Goal: Information Seeking & Learning: Learn about a topic

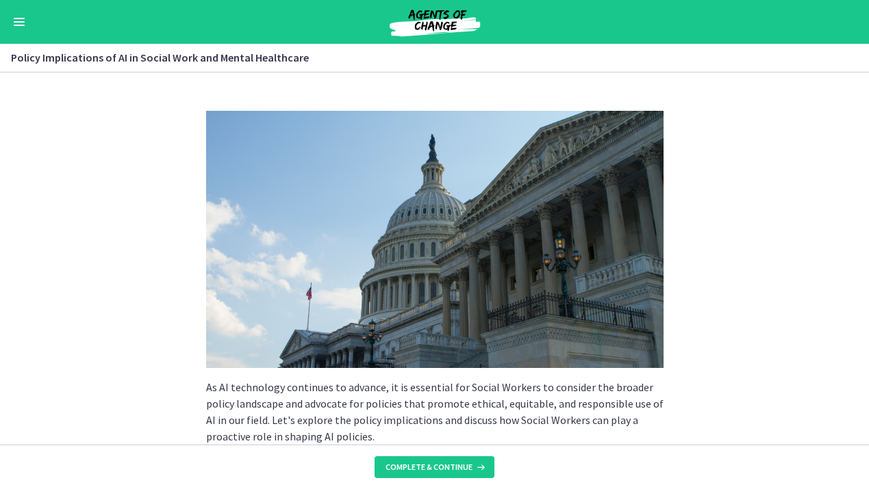
scroll to position [1247, 0]
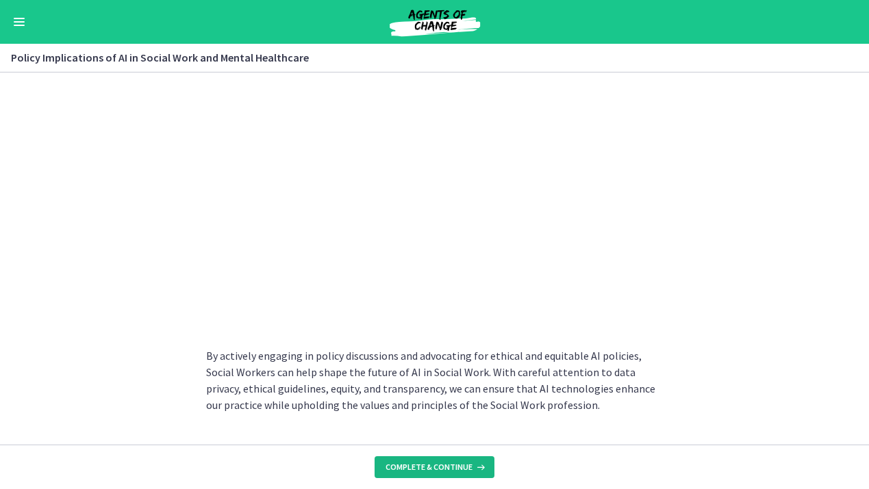
click at [453, 463] on span "Complete & continue" at bounding box center [428, 467] width 87 height 11
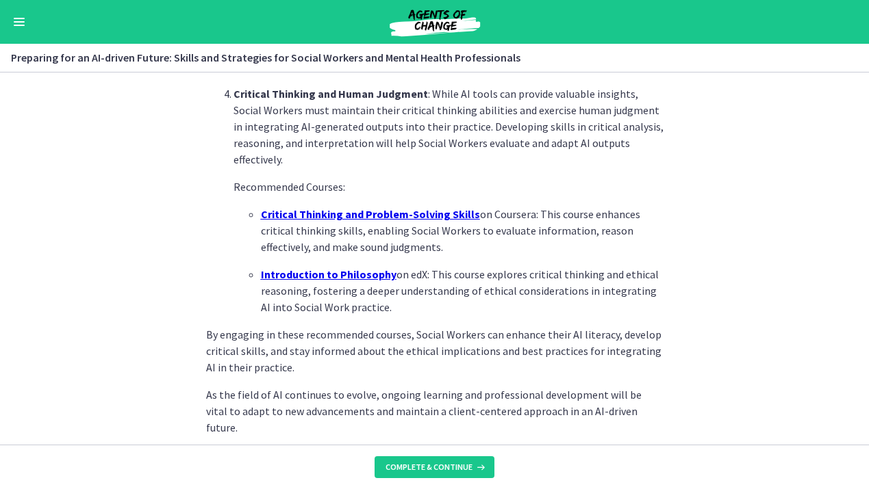
scroll to position [1008, 0]
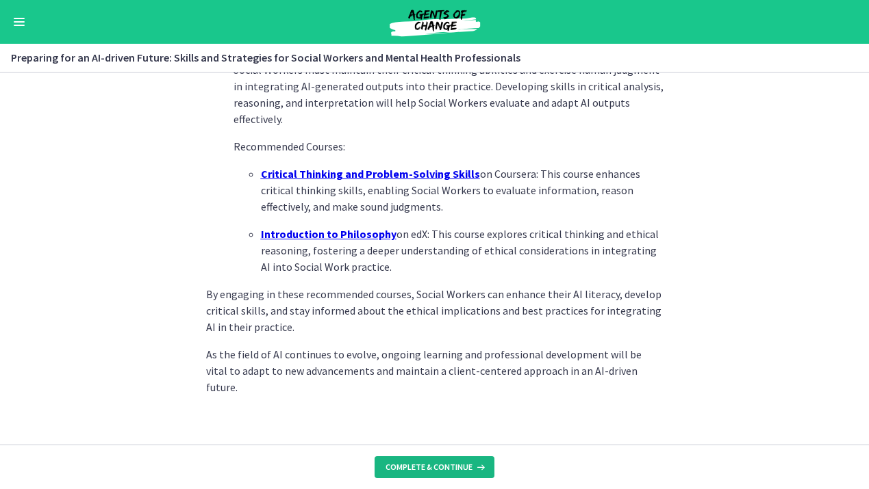
click at [424, 461] on button "Complete & continue" at bounding box center [434, 468] width 120 height 22
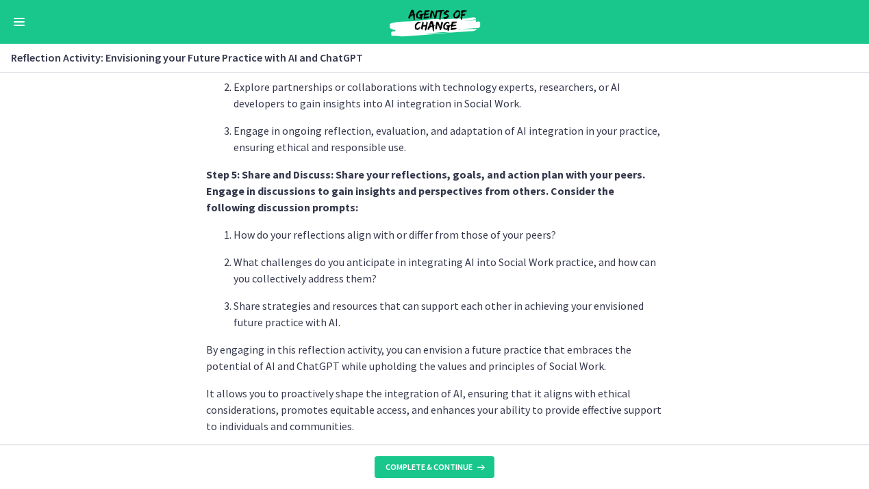
scroll to position [1194, 0]
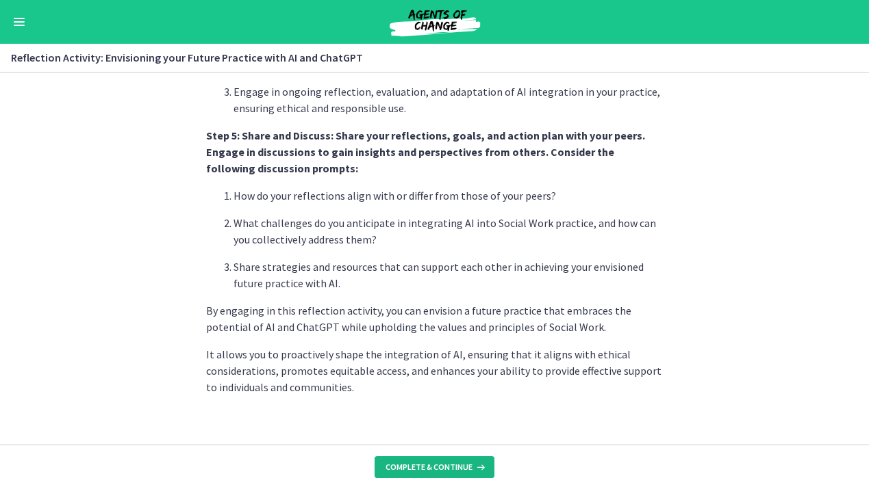
click at [425, 472] on span "Complete & continue" at bounding box center [428, 467] width 87 height 11
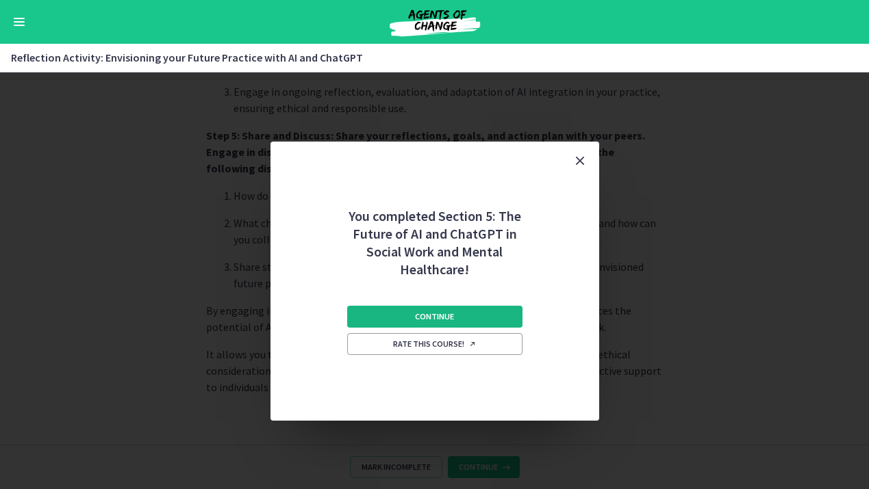
click at [457, 317] on button "Continue" at bounding box center [434, 317] width 175 height 22
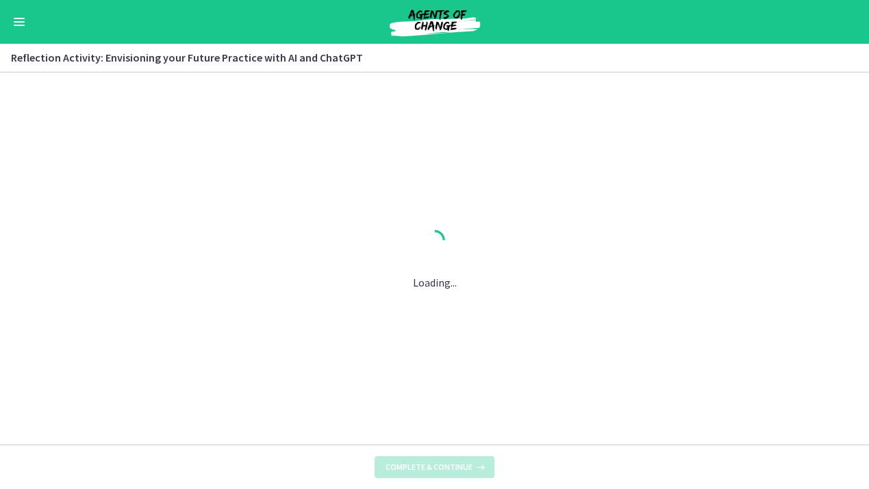
scroll to position [0, 0]
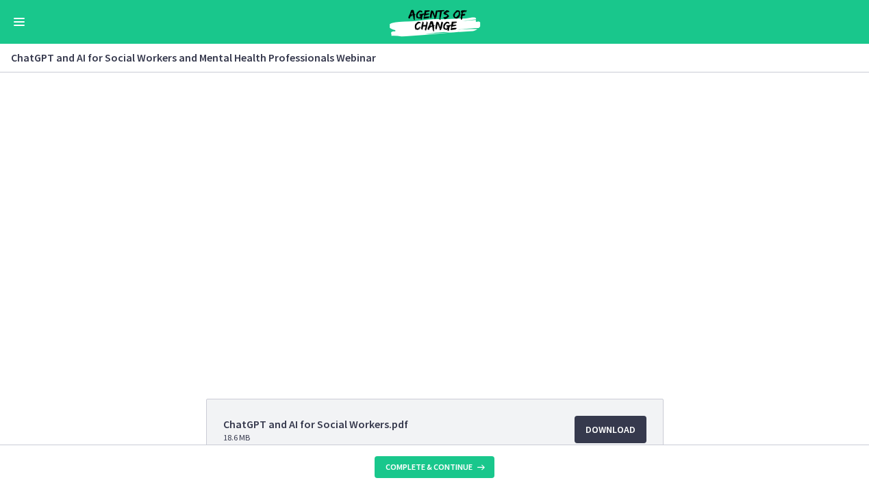
scroll to position [149, 0]
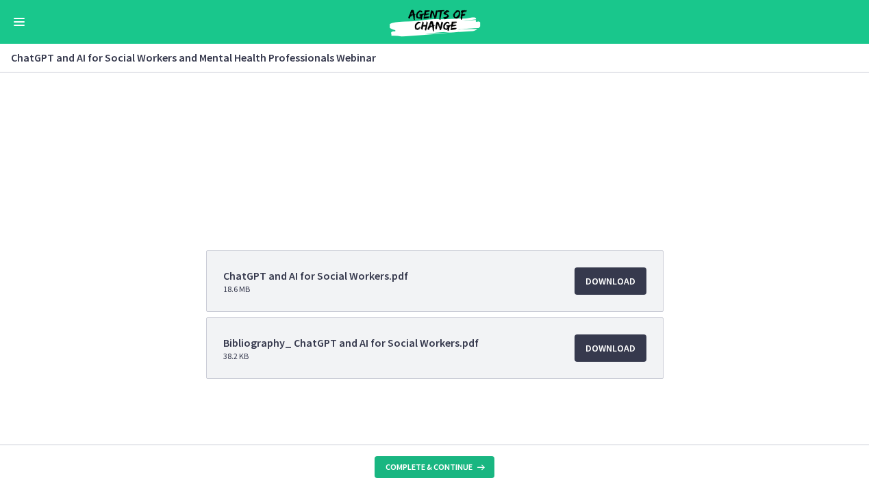
click at [444, 472] on span "Complete & continue" at bounding box center [428, 467] width 87 height 11
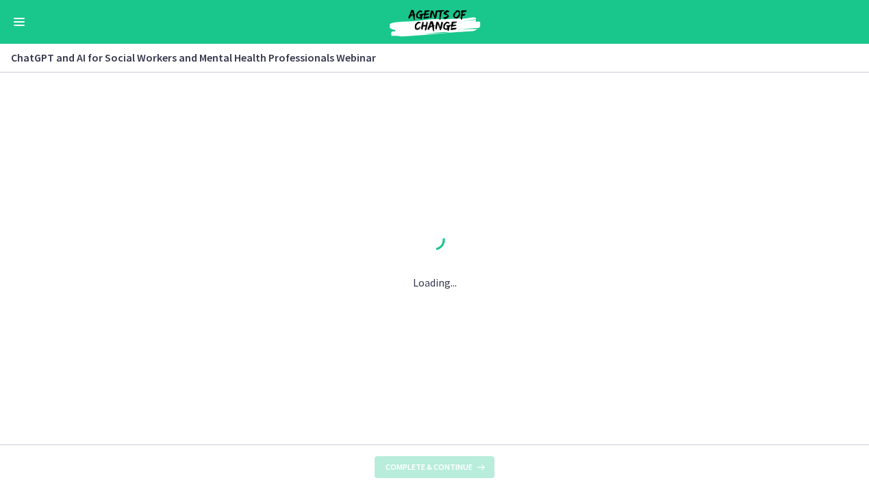
scroll to position [0, 0]
